Goal: Task Accomplishment & Management: Manage account settings

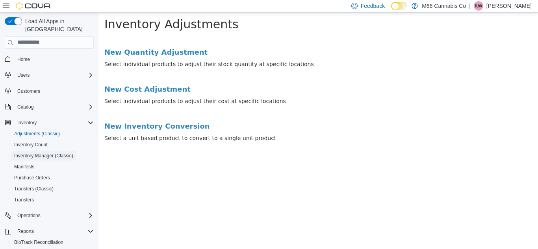
click at [41, 153] on span "Inventory Manager (Classic)" at bounding box center [43, 156] width 59 height 6
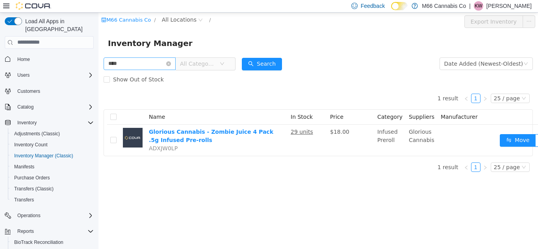
type input "*****"
click at [127, 78] on span "Show Out of Stock" at bounding box center [138, 79] width 57 height 6
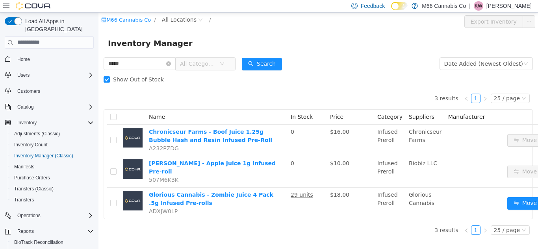
scroll to position [6, 0]
click at [171, 61] on icon "icon: close-circle" at bounding box center [168, 63] width 5 height 5
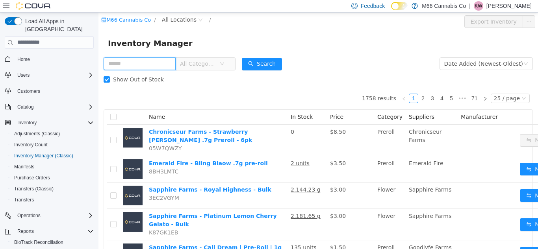
click at [148, 62] on input "text" at bounding box center [140, 63] width 72 height 13
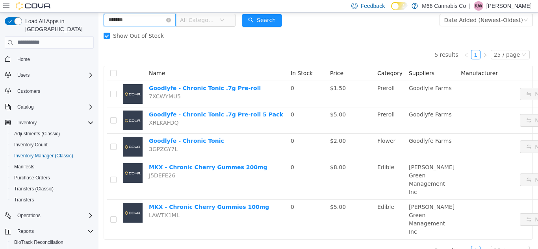
scroll to position [44, 0]
type input "**********"
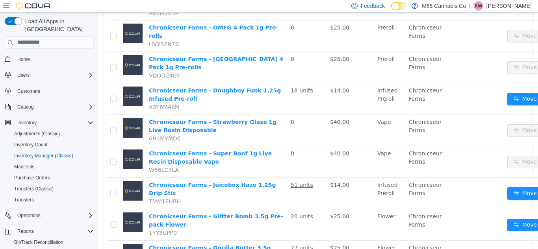
scroll to position [458, 0]
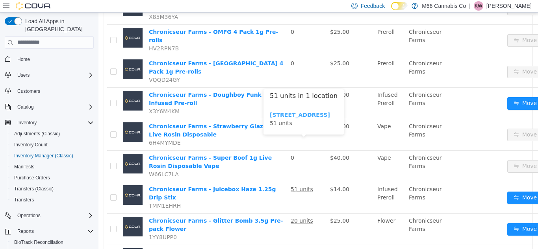
click at [300, 115] on b "3023 20 Mile Rd" at bounding box center [300, 114] width 60 height 6
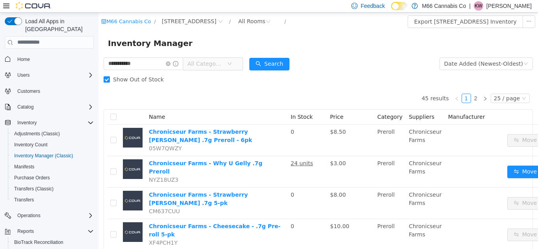
click at [130, 76] on span "Show Out of Stock" at bounding box center [138, 79] width 57 height 6
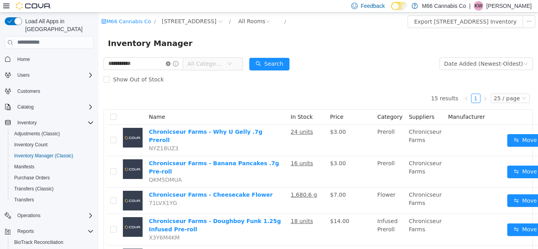
click at [170, 61] on icon "icon: close-circle" at bounding box center [168, 63] width 5 height 5
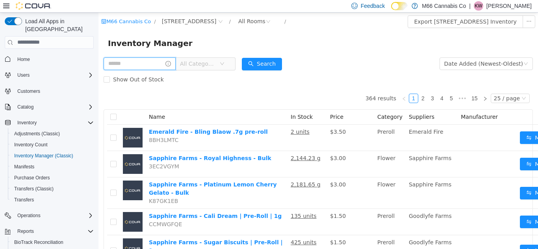
click at [153, 65] on input "text" at bounding box center [140, 63] width 72 height 13
type input "***"
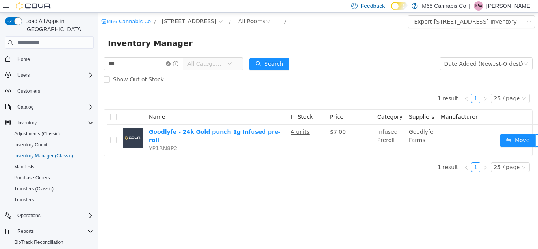
click at [170, 64] on icon "icon: close-circle" at bounding box center [168, 63] width 5 height 5
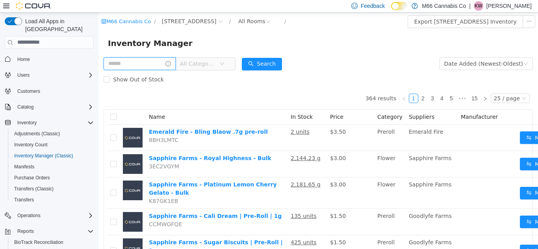
click at [158, 66] on input "text" at bounding box center [140, 63] width 72 height 13
type input "*****"
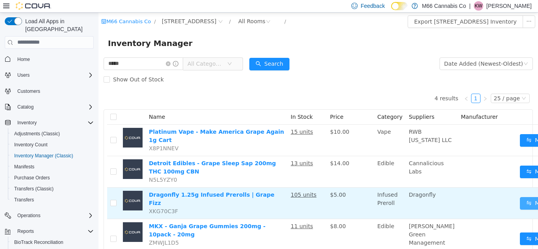
click at [520, 198] on button "Move" at bounding box center [538, 203] width 36 height 13
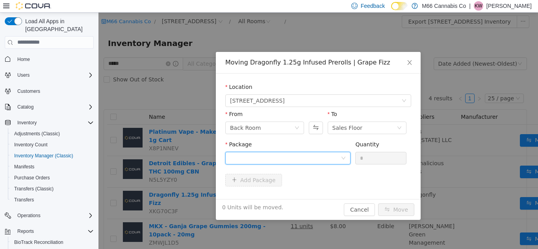
click at [306, 161] on div at bounding box center [285, 158] width 111 height 12
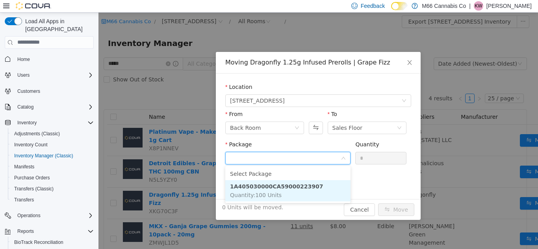
click at [299, 189] on strong "1A405030000CA59000223907" at bounding box center [276, 186] width 93 height 6
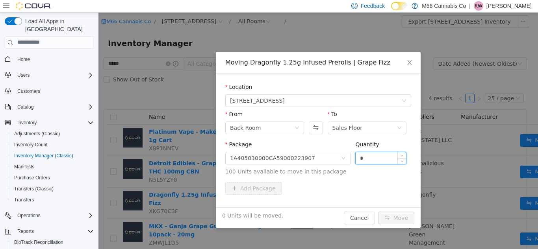
click at [375, 154] on input "*" at bounding box center [381, 158] width 50 height 12
type input "***"
click at [389, 213] on button "Move" at bounding box center [396, 217] width 36 height 13
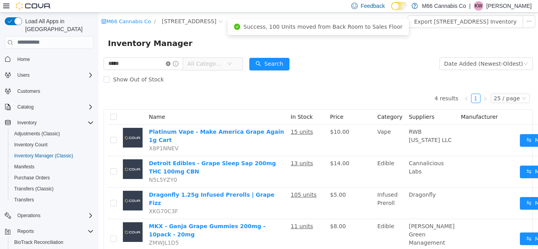
click at [170, 63] on icon "icon: close-circle" at bounding box center [168, 63] width 5 height 5
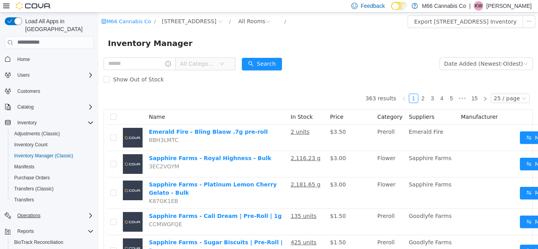
click at [91, 213] on icon "Complex example" at bounding box center [90, 216] width 6 height 6
click at [35, 224] on span "Cash Management" at bounding box center [34, 227] width 40 height 6
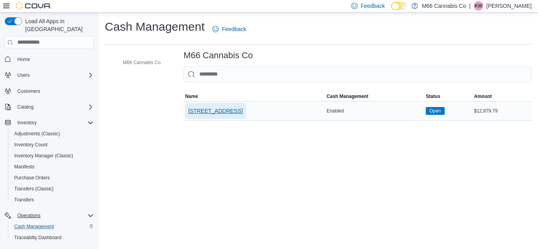
click at [204, 108] on span "3023 20 Mile Rd" at bounding box center [215, 111] width 54 height 8
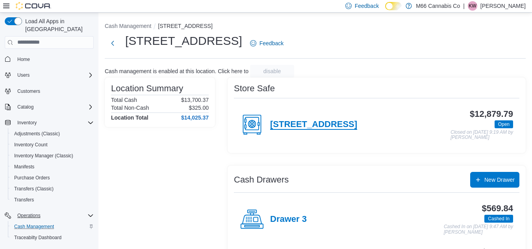
click at [321, 120] on h4 "3023 20 Mile Rd" at bounding box center [313, 125] width 87 height 10
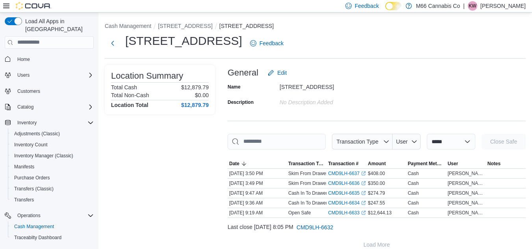
scroll to position [10, 0]
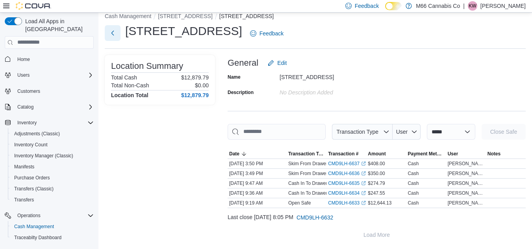
click at [112, 30] on button "Next" at bounding box center [113, 33] width 16 height 16
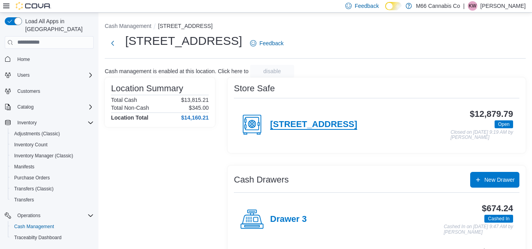
click at [311, 125] on h4 "[STREET_ADDRESS]" at bounding box center [313, 125] width 87 height 10
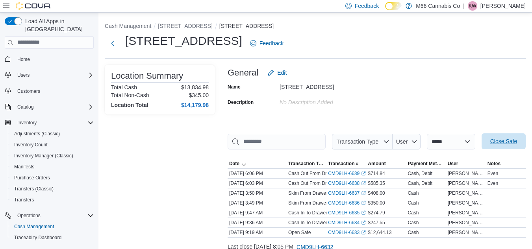
click at [509, 142] on span "Close Safe" at bounding box center [503, 141] width 27 height 8
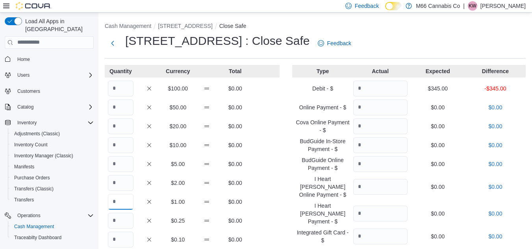
click at [119, 204] on input "Quantity" at bounding box center [121, 202] width 26 height 16
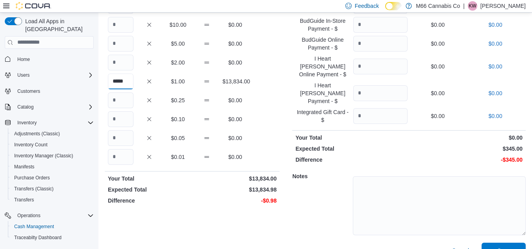
type input "*****"
click at [119, 154] on input "Quantity" at bounding box center [121, 157] width 26 height 16
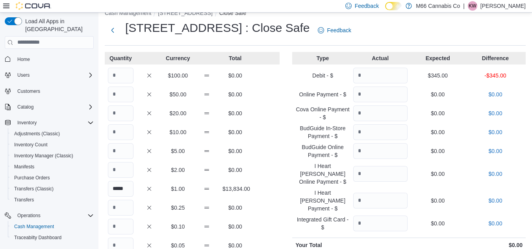
scroll to position [0, 0]
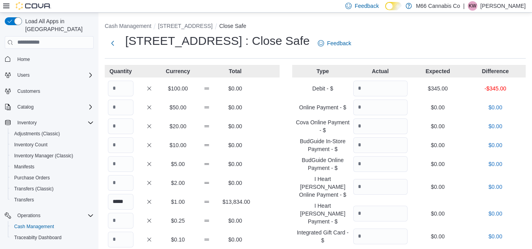
type input "**"
click at [376, 87] on input "Quantity" at bounding box center [380, 89] width 54 height 16
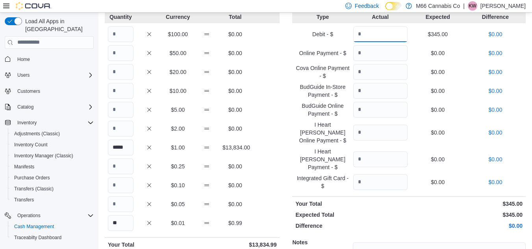
scroll to position [120, 0]
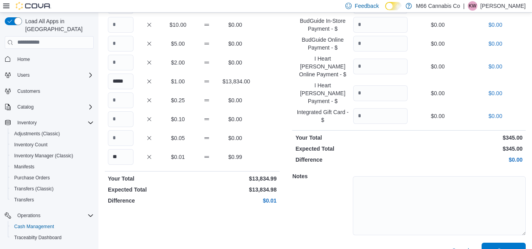
type input "***"
click at [415, 191] on textarea at bounding box center [439, 205] width 173 height 59
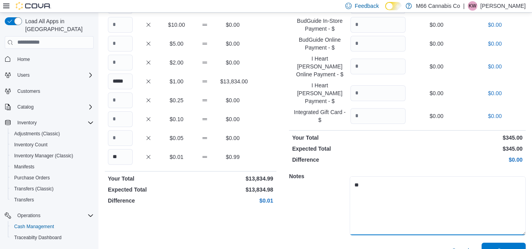
type textarea "*"
type textarea "**********"
click at [502, 243] on span "Save" at bounding box center [503, 251] width 35 height 16
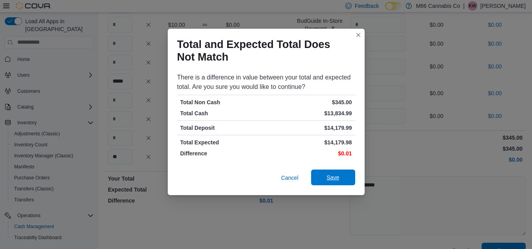
click at [333, 181] on span "Save" at bounding box center [333, 178] width 13 height 8
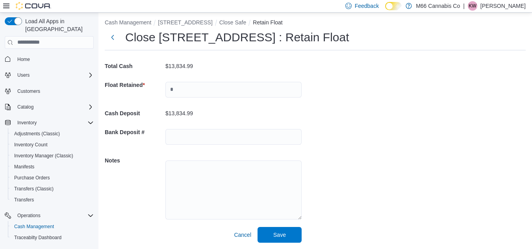
scroll to position [4, 0]
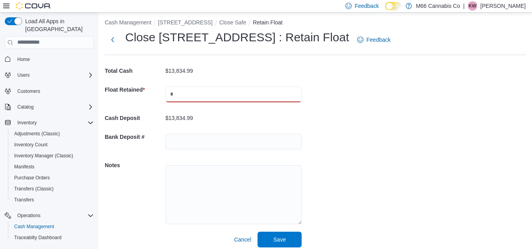
click at [191, 92] on input "text" at bounding box center [233, 95] width 136 height 16
type input "********"
click at [270, 239] on span "Save" at bounding box center [279, 240] width 35 height 16
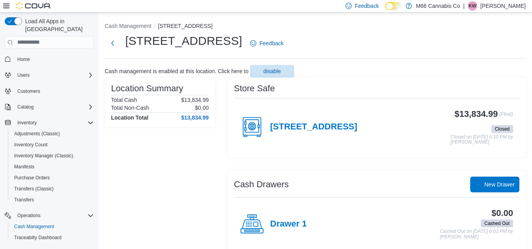
click at [506, 4] on p "[PERSON_NAME]" at bounding box center [502, 5] width 45 height 9
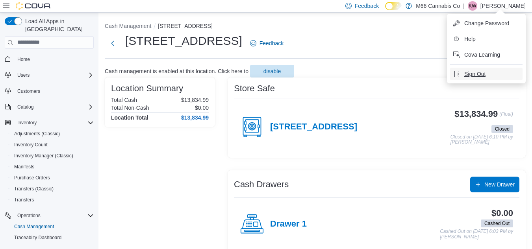
click at [467, 75] on span "Sign Out" at bounding box center [474, 74] width 21 height 8
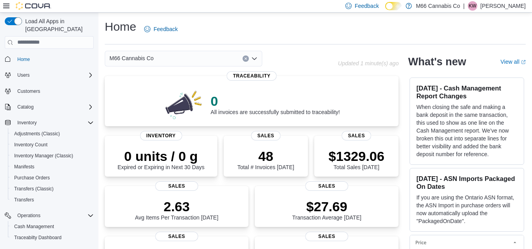
click at [508, 7] on p "[PERSON_NAME]" at bounding box center [502, 5] width 45 height 9
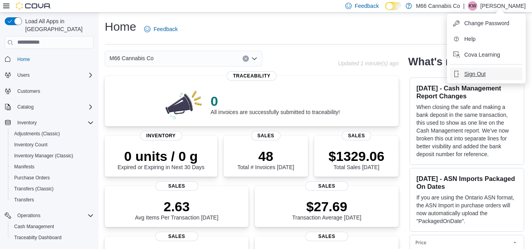
click at [469, 72] on span "Sign Out" at bounding box center [474, 74] width 21 height 8
